Goal: Communication & Community: Answer question/provide support

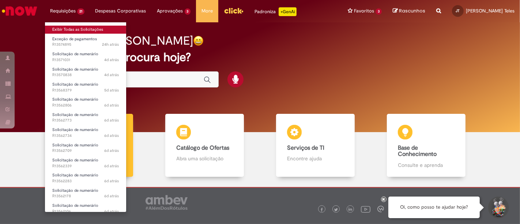
click at [66, 28] on link "Exibir Todas as Solicitações" at bounding box center [85, 30] width 81 height 8
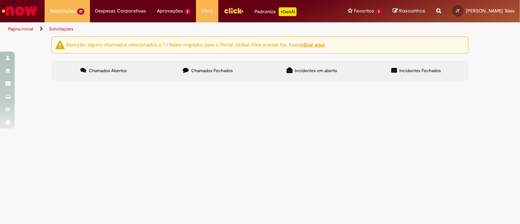
click at [0, 0] on span "Exceção de pagamentos" at bounding box center [0, 0] width 0 height 0
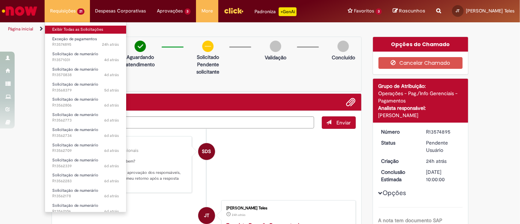
click at [68, 29] on link "Exibir Todas as Solicitações" at bounding box center [85, 30] width 81 height 8
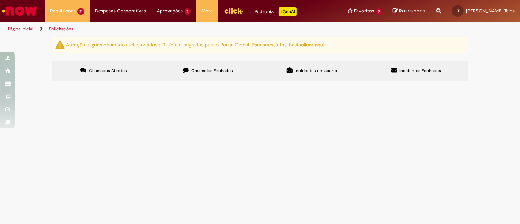
scroll to position [332, 0]
click at [0, 0] on span "NF Manual Correção" at bounding box center [0, 0] width 0 height 0
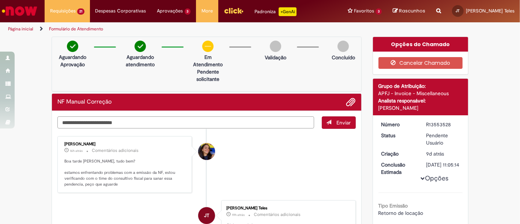
click at [75, 120] on textarea "Digite sua mensagem aqui..." at bounding box center [185, 122] width 257 height 12
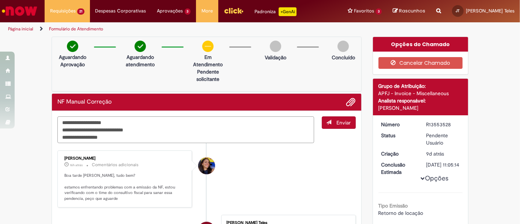
drag, startPoint x: 109, startPoint y: 136, endPoint x: 50, endPoint y: 118, distance: 61.1
type textarea "**********"
click at [338, 124] on span "Enviar" at bounding box center [344, 122] width 14 height 7
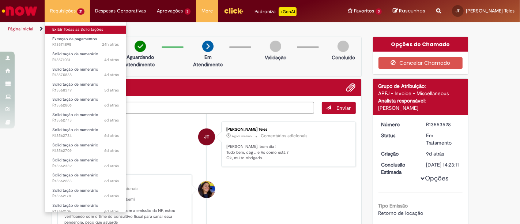
click at [65, 30] on link "Exibir Todas as Solicitações" at bounding box center [85, 30] width 81 height 8
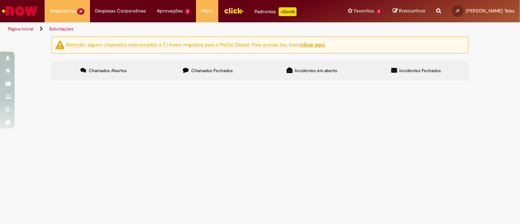
scroll to position [325, 0]
click at [0, 0] on span "NF Manual Correção" at bounding box center [0, 0] width 0 height 0
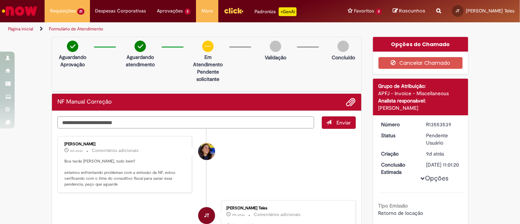
click at [68, 123] on textarea "Digite sua mensagem aqui..." at bounding box center [185, 122] width 257 height 12
paste textarea "**********"
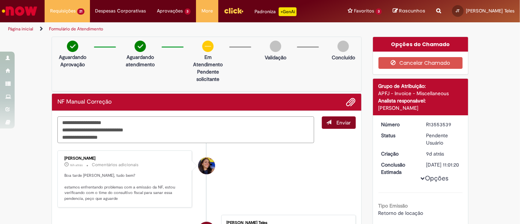
type textarea "**********"
click at [345, 119] on span "Enviar" at bounding box center [344, 122] width 14 height 7
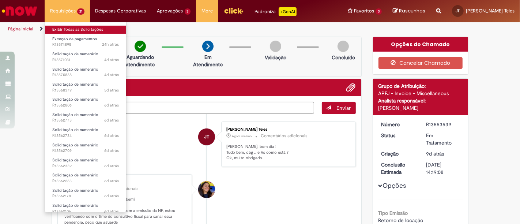
click at [66, 29] on link "Exibir Todas as Solicitações" at bounding box center [85, 30] width 81 height 8
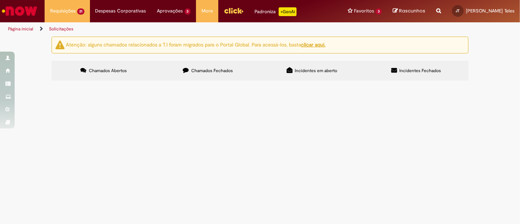
scroll to position [325, 0]
click at [0, 0] on span "Erro Retenção" at bounding box center [0, 0] width 0 height 0
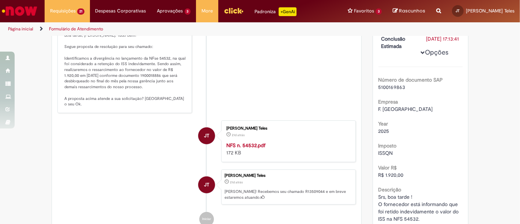
scroll to position [162, 0]
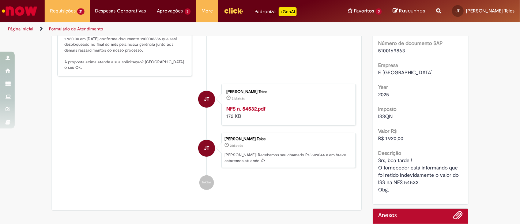
click at [234, 105] on strong "NFS n. 54532.pdf" at bounding box center [245, 108] width 39 height 7
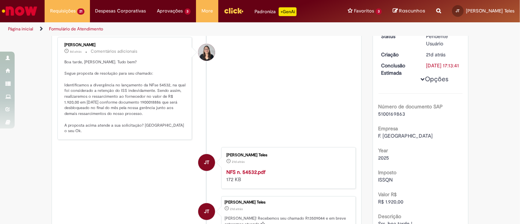
scroll to position [81, 0]
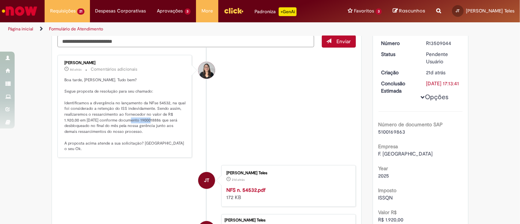
drag, startPoint x: 129, startPoint y: 117, endPoint x: 150, endPoint y: 118, distance: 20.9
click at [150, 118] on p "Boa tarde, [PERSON_NAME]. Tudo bem? Segue proposta de resolução para seu chamad…" at bounding box center [125, 114] width 122 height 75
copy p "1900018886"
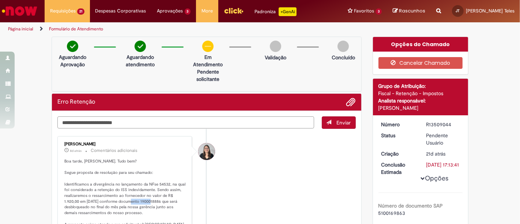
click at [82, 121] on textarea "Digite sua mensagem aqui..." at bounding box center [185, 122] width 257 height 12
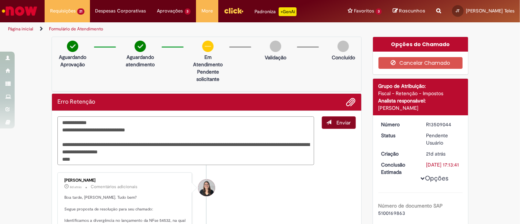
type textarea "**********"
click at [345, 123] on span "Enviar" at bounding box center [344, 122] width 14 height 7
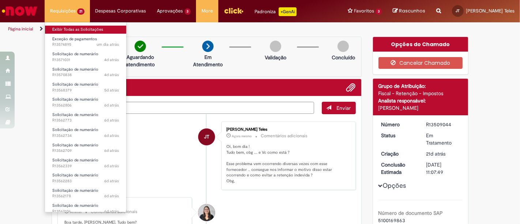
click at [67, 29] on link "Exibir Todas as Solicitações" at bounding box center [85, 30] width 81 height 8
